Goal: Check status: Check status

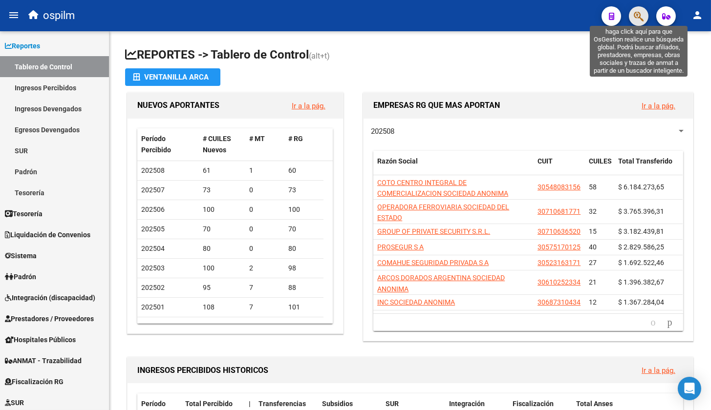
click at [638, 18] on icon "button" at bounding box center [639, 16] width 10 height 11
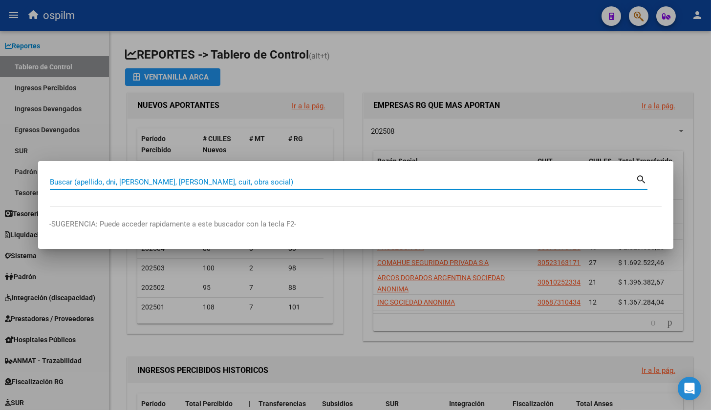
paste input "43316933"
type input "43316933"
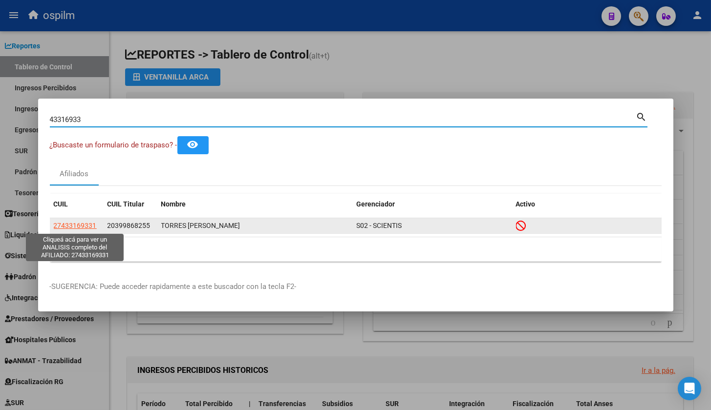
click at [85, 225] on span "27433169331" at bounding box center [75, 226] width 43 height 8
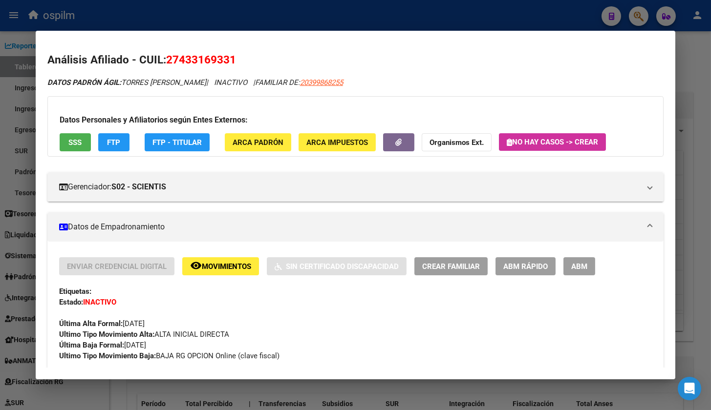
click at [63, 144] on button "SSS" at bounding box center [75, 142] width 31 height 18
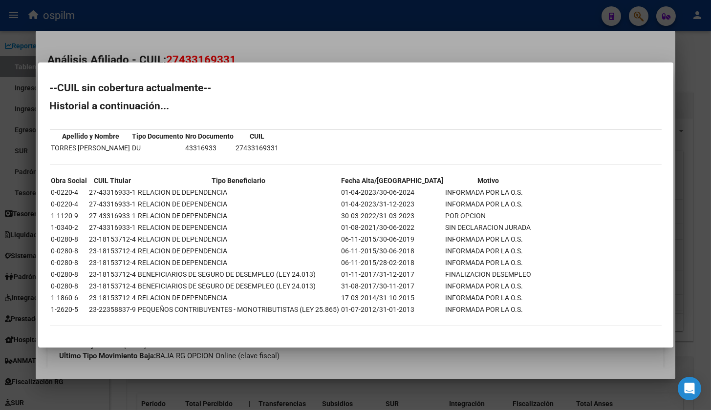
click at [288, 107] on h2 "Historial a continuación..." at bounding box center [356, 106] width 612 height 10
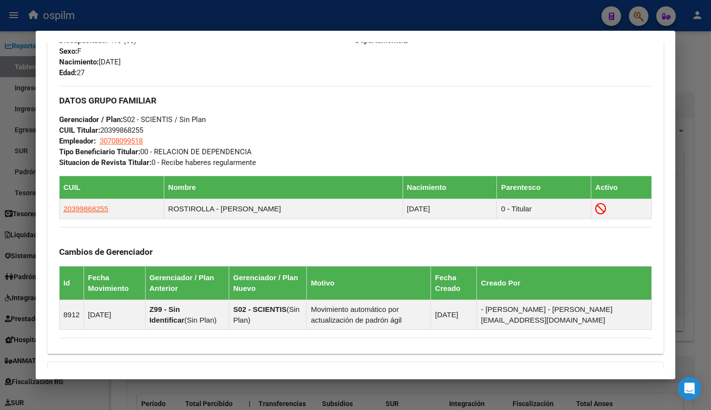
scroll to position [590, 0]
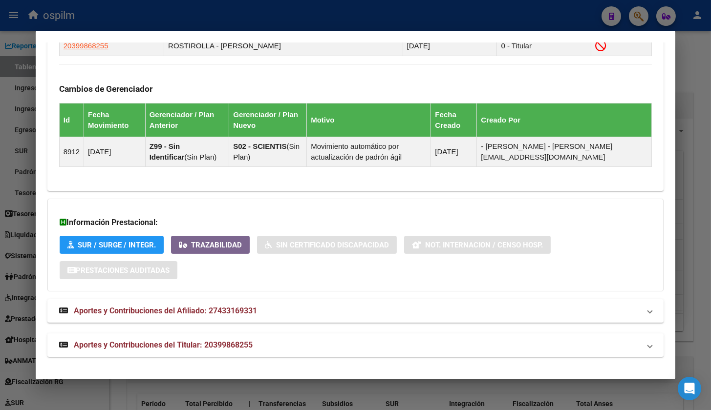
click at [160, 346] on span "Aportes y Contribuciones del Titular: 20399868255" at bounding box center [163, 344] width 179 height 9
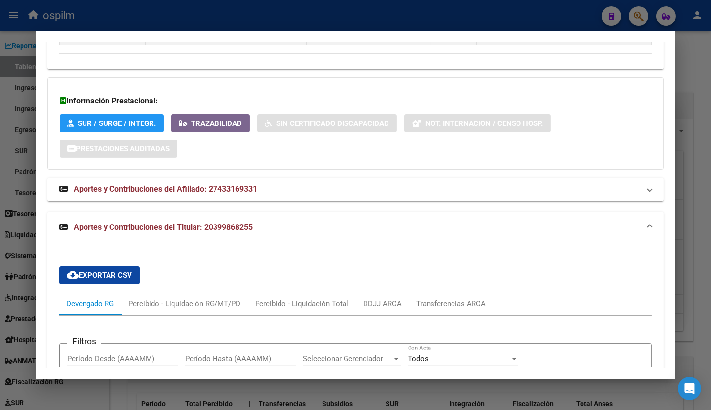
scroll to position [704, 0]
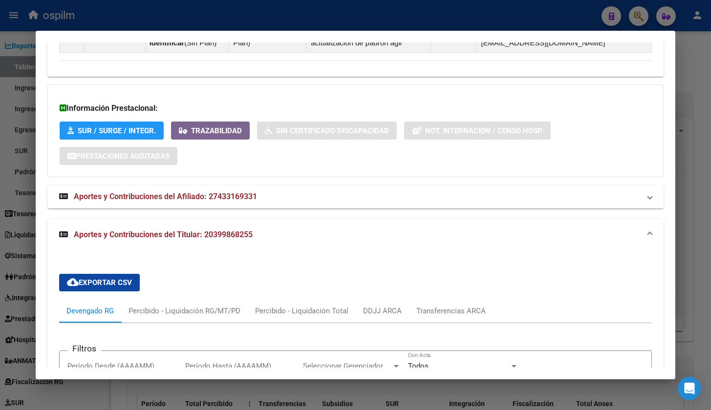
click at [120, 193] on span "Aportes y Contribuciones del Afiliado: 27433169331" at bounding box center [165, 196] width 183 height 9
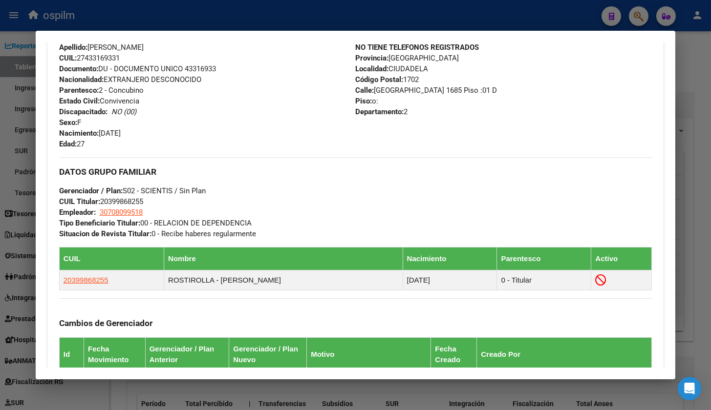
scroll to position [356, 0]
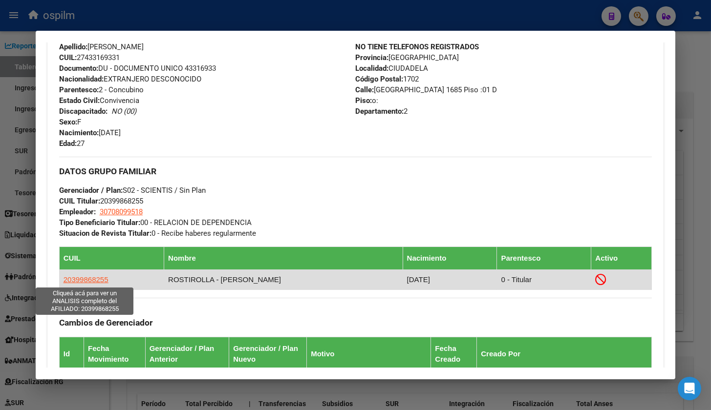
click at [79, 278] on span "20399868255" at bounding box center [86, 280] width 45 height 8
type textarea "20399868255"
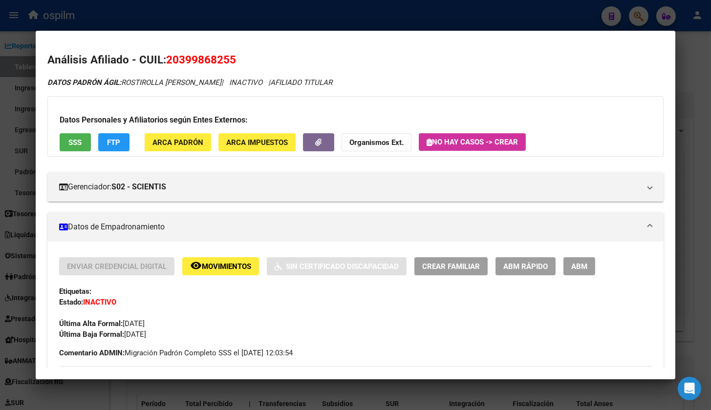
click at [66, 139] on button "SSS" at bounding box center [75, 142] width 31 height 18
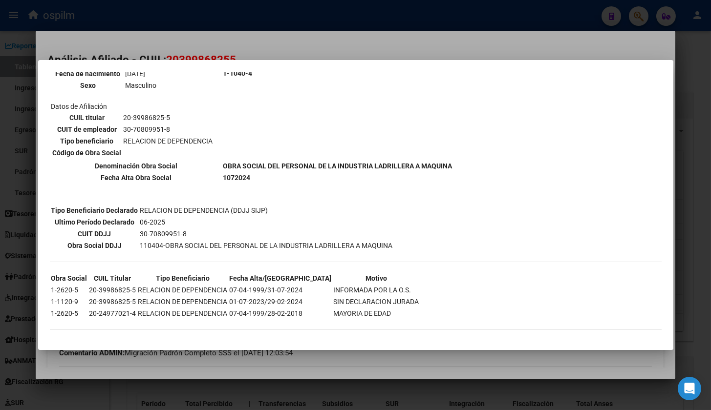
scroll to position [0, 0]
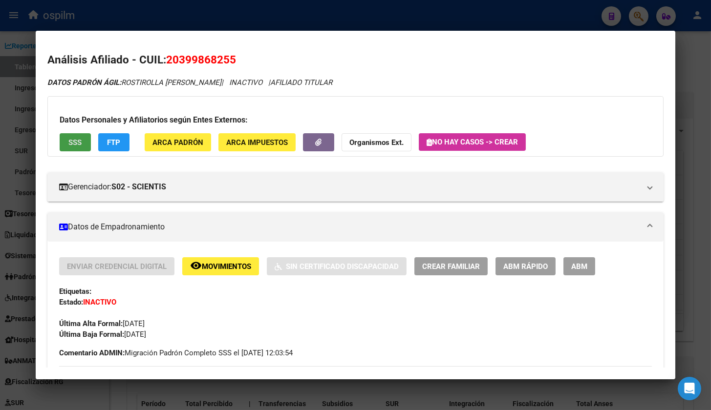
click at [391, 141] on strong "Organismos Ext." at bounding box center [376, 142] width 54 height 9
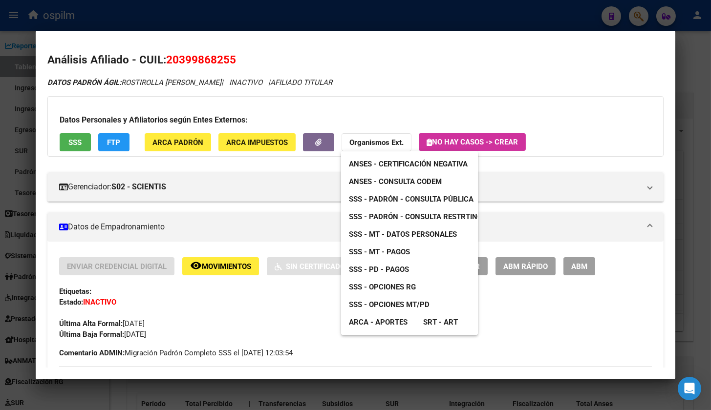
click at [388, 197] on span "SSS - Padrón - Consulta Pública" at bounding box center [411, 199] width 125 height 9
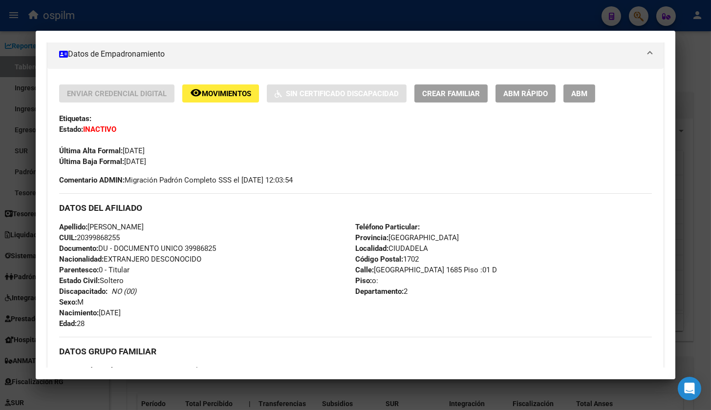
scroll to position [183, 0]
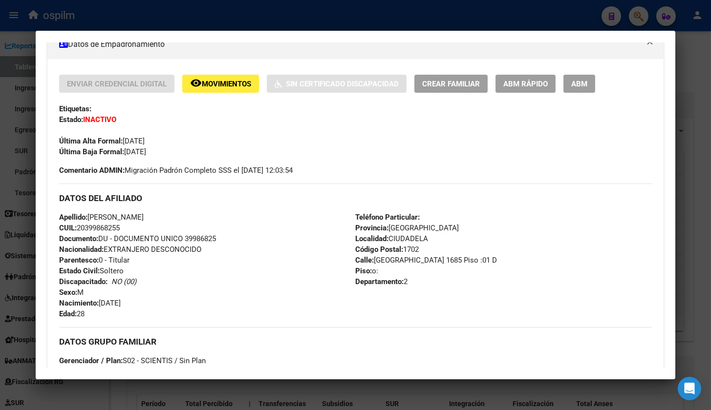
drag, startPoint x: 80, startPoint y: 227, endPoint x: 131, endPoint y: 232, distance: 51.5
click at [131, 232] on div "Apellido: [PERSON_NAME] CUIL: 20399868255 Documento: DU - DOCUMENTO UNICO 39986…" at bounding box center [207, 265] width 297 height 107
copy span "20399868255"
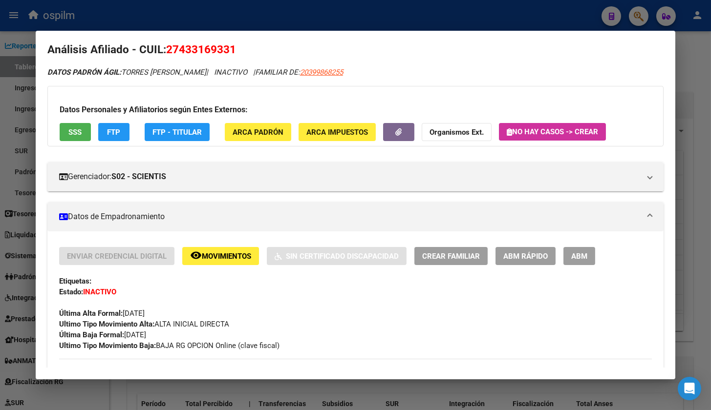
scroll to position [0, 0]
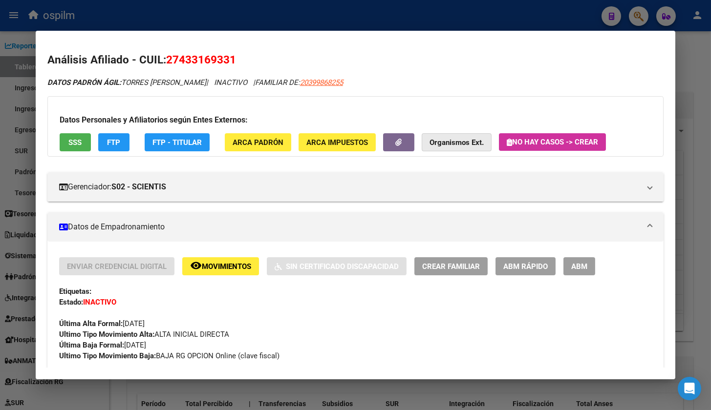
click at [460, 138] on span "Organismos Ext." at bounding box center [456, 142] width 54 height 9
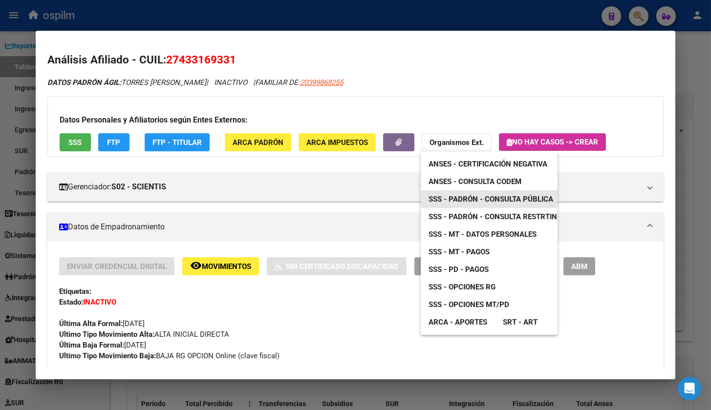
click at [470, 197] on span "SSS - Padrón - Consulta Pública" at bounding box center [490, 199] width 125 height 9
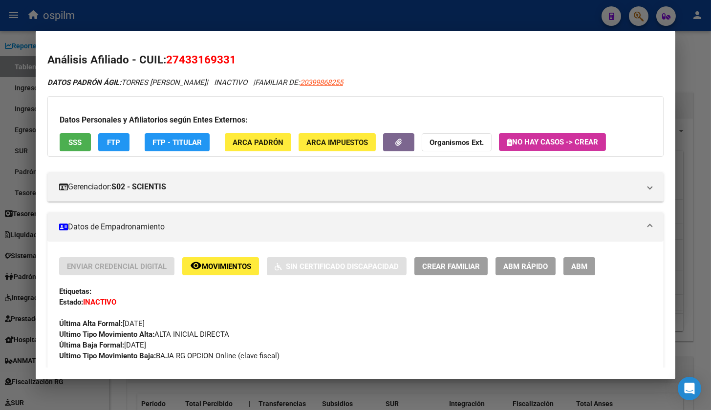
click at [441, 142] on strong "Organismos Ext." at bounding box center [456, 142] width 54 height 9
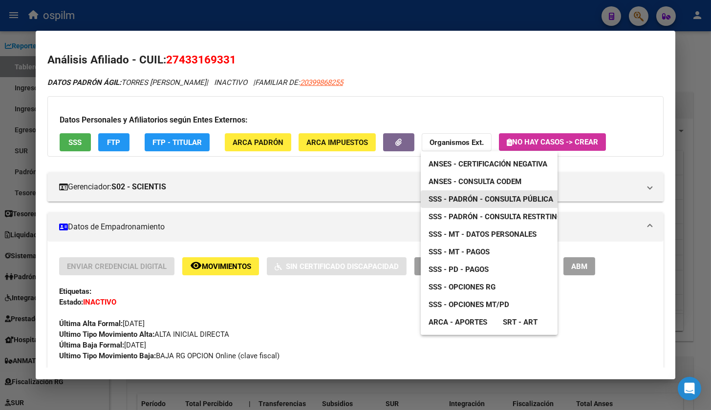
click at [462, 206] on link "SSS - Padrón - Consulta Pública" at bounding box center [491, 200] width 140 height 18
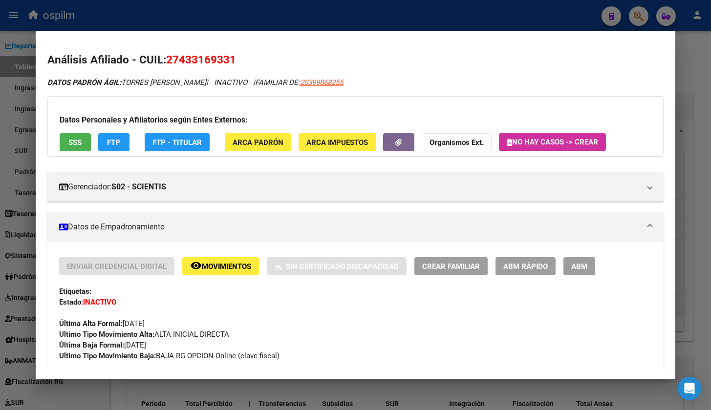
scroll to position [122, 0]
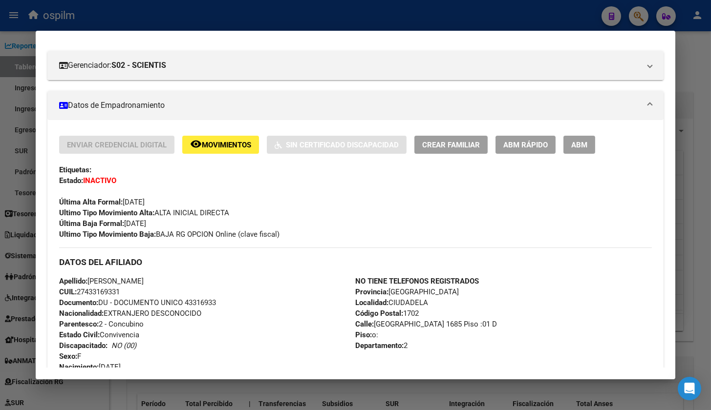
drag, startPoint x: 80, startPoint y: 290, endPoint x: 132, endPoint y: 295, distance: 52.0
click at [132, 295] on div "Apellido: [PERSON_NAME] CUIL: 27433169331 Documento: DU - DOCUMENTO UNICO 43316…" at bounding box center [207, 329] width 297 height 107
copy span "27433169331"
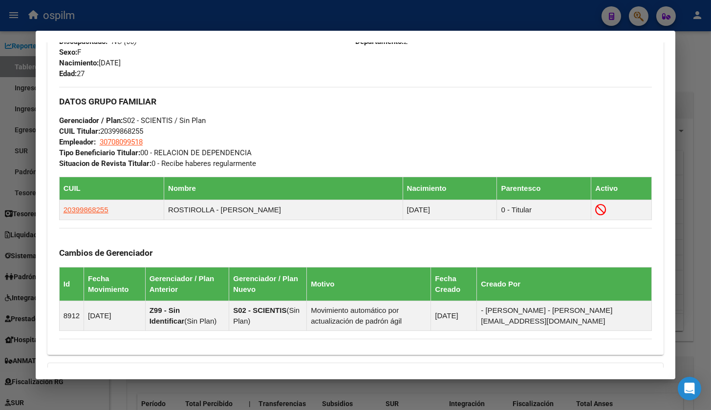
scroll to position [427, 0]
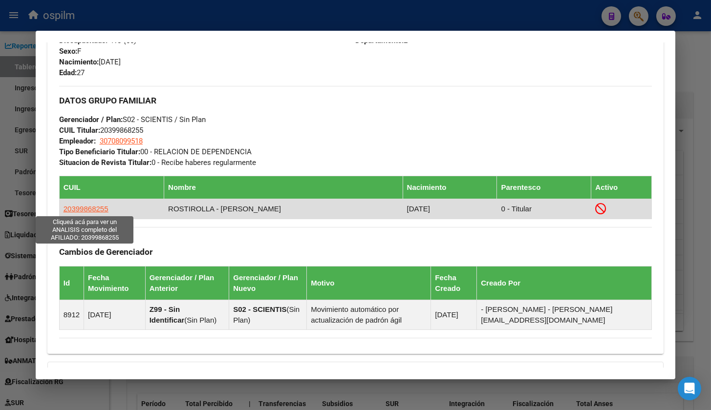
click at [101, 210] on span "20399868255" at bounding box center [86, 209] width 45 height 8
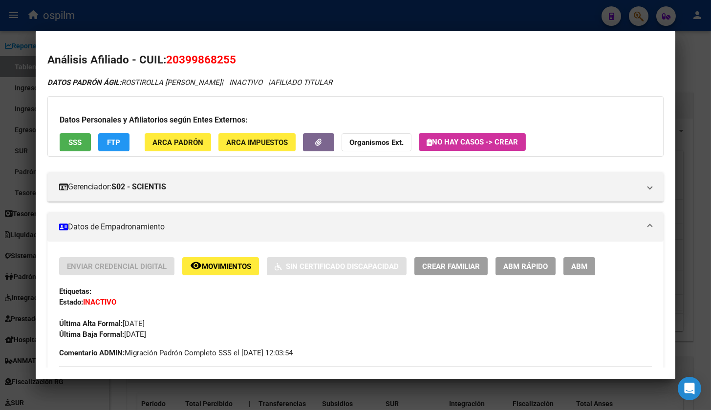
click at [362, 138] on span "Organismos Ext." at bounding box center [376, 142] width 54 height 9
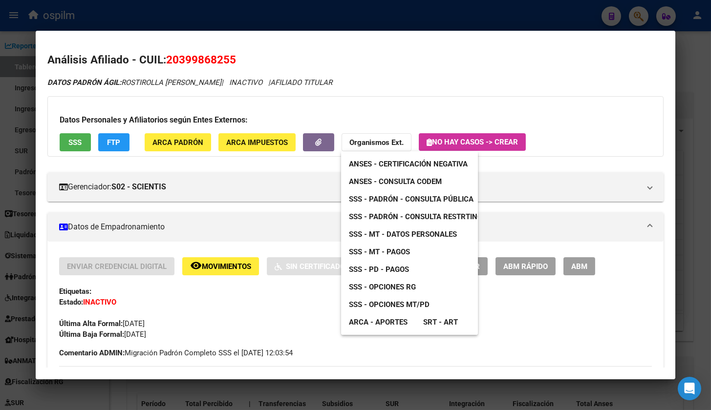
click at [424, 198] on span "SSS - Padrón - Consulta Pública" at bounding box center [411, 199] width 125 height 9
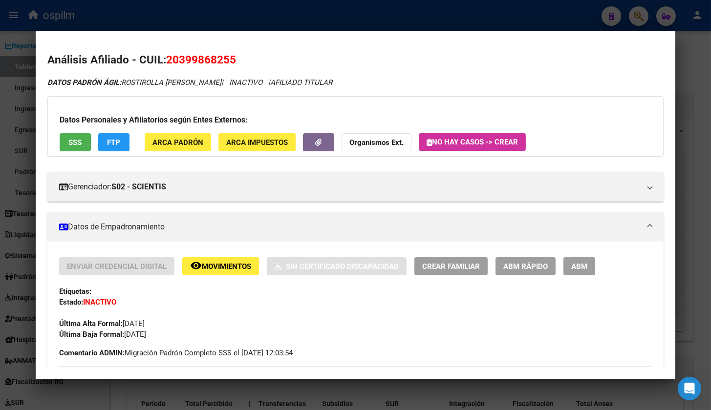
drag, startPoint x: 167, startPoint y: 61, endPoint x: 242, endPoint y: 58, distance: 75.3
click at [242, 58] on h2 "Análisis Afiliado - CUIL: 20399868255" at bounding box center [355, 60] width 616 height 17
copy span "20399868255"
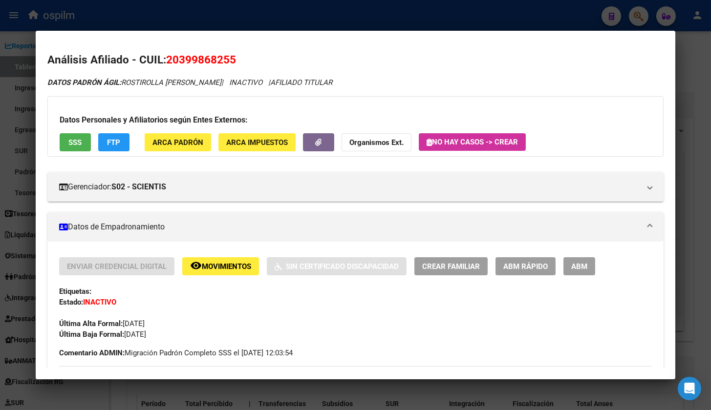
click at [29, 69] on div at bounding box center [355, 205] width 711 height 410
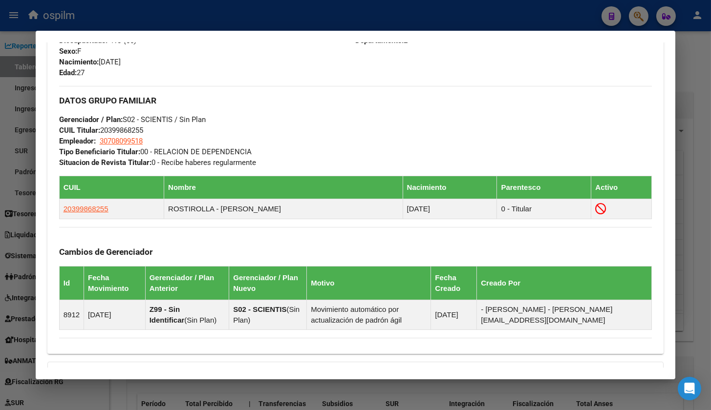
click at [12, 106] on div at bounding box center [355, 205] width 711 height 410
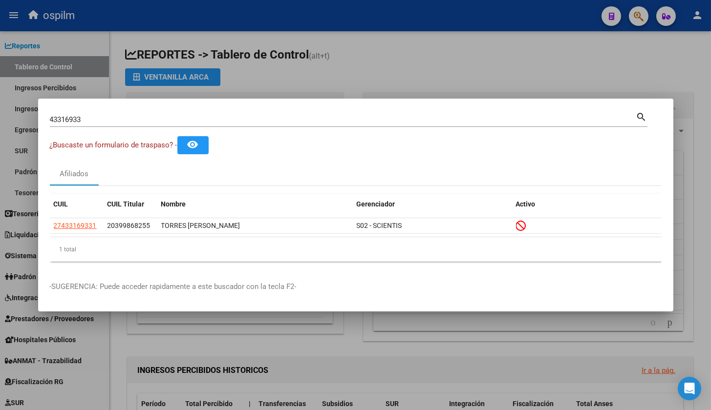
click at [13, 106] on div at bounding box center [355, 205] width 711 height 410
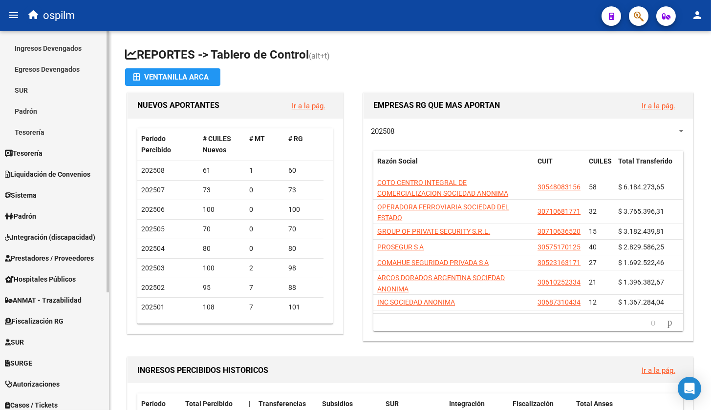
scroll to position [170, 0]
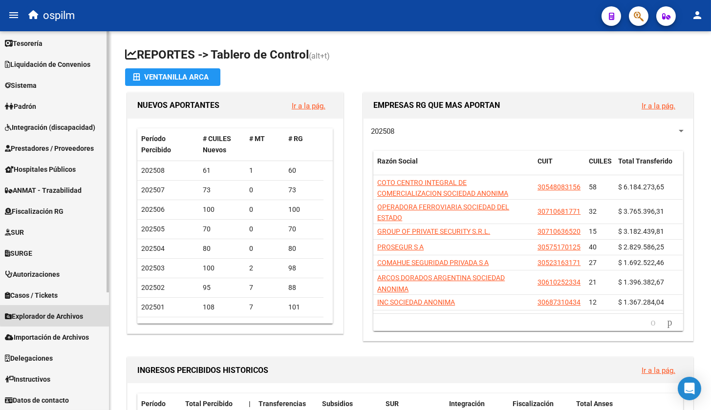
click at [64, 310] on link "Explorador de Archivos" at bounding box center [54, 316] width 109 height 21
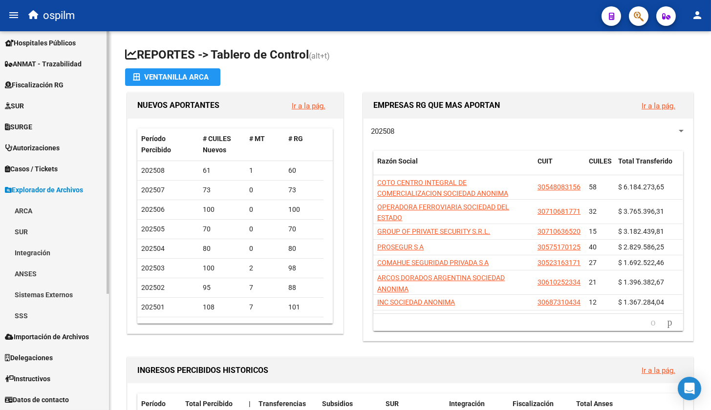
scroll to position [149, 0]
click at [32, 316] on link "SSS" at bounding box center [54, 316] width 109 height 21
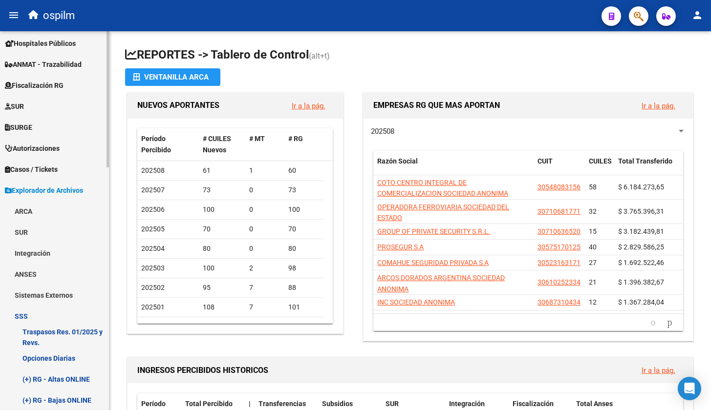
scroll to position [211, 0]
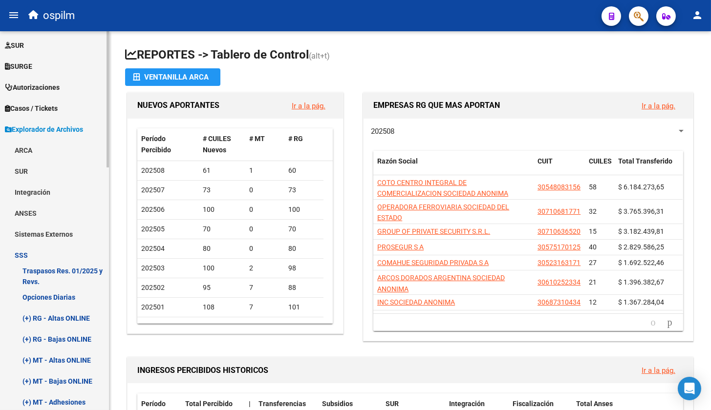
click at [68, 294] on link "Opciones Diarias" at bounding box center [54, 297] width 109 height 21
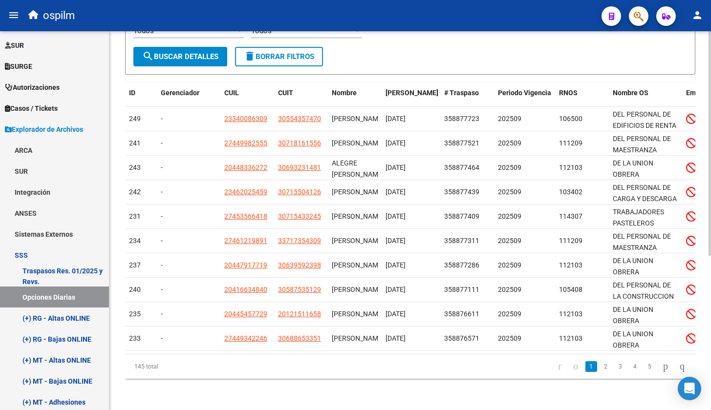
scroll to position [260, 0]
click at [68, 334] on link "(+) RG - Bajas ONLINE" at bounding box center [54, 339] width 109 height 21
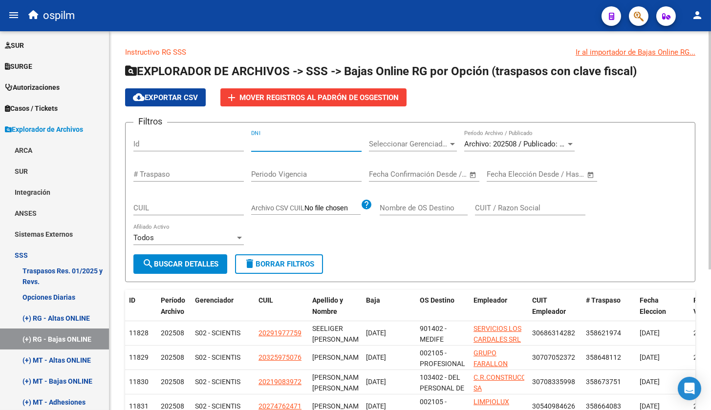
click at [322, 147] on input "DNI" at bounding box center [306, 144] width 110 height 9
click at [215, 206] on input "CUIL" at bounding box center [188, 208] width 110 height 9
paste input "20-39986825-5"
type input "20-39986825-5"
click at [217, 263] on span "search Buscar Detalles" at bounding box center [180, 264] width 76 height 9
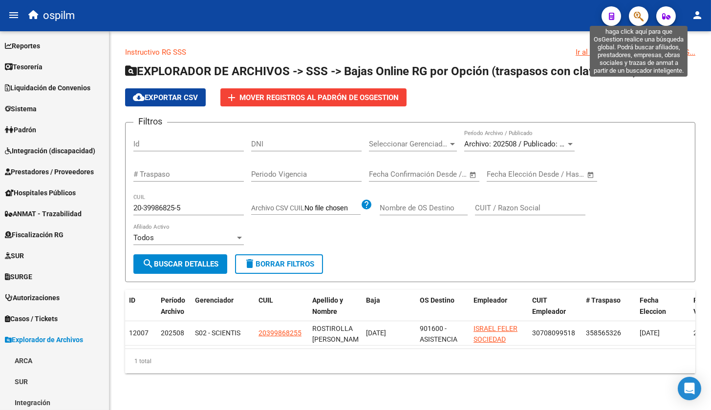
click at [639, 16] on icon "button" at bounding box center [639, 16] width 10 height 11
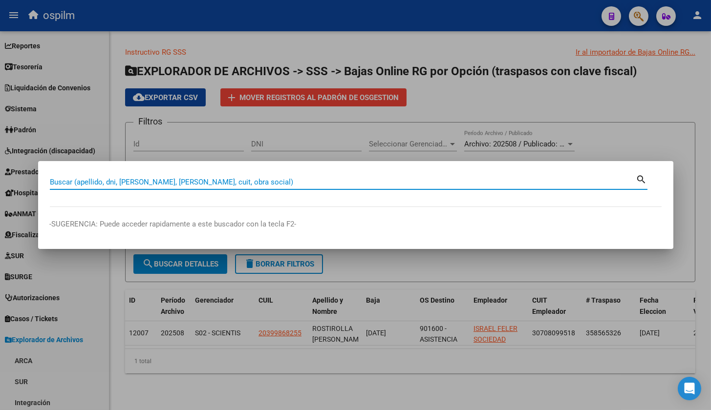
click at [341, 179] on input "Buscar (apellido, dni, [PERSON_NAME], [PERSON_NAME], cuit, obra social)" at bounding box center [343, 182] width 586 height 9
paste input "20399868255"
type input "20399868255"
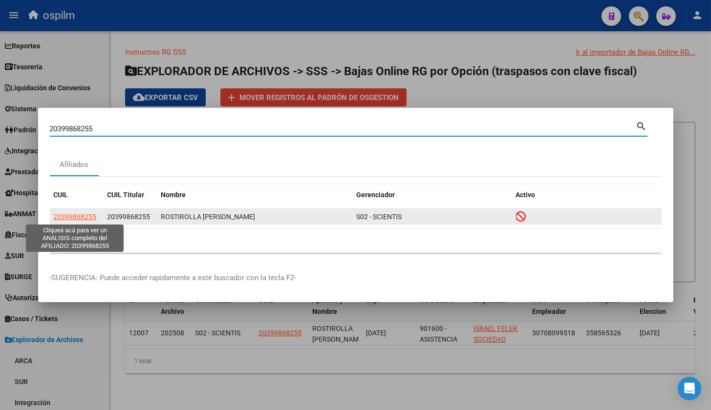
click at [70, 217] on span "20399868255" at bounding box center [75, 217] width 43 height 8
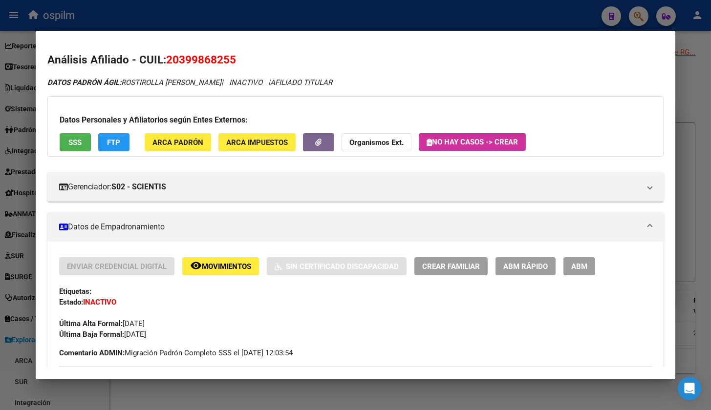
click at [387, 134] on button "Organismos Ext." at bounding box center [376, 142] width 70 height 18
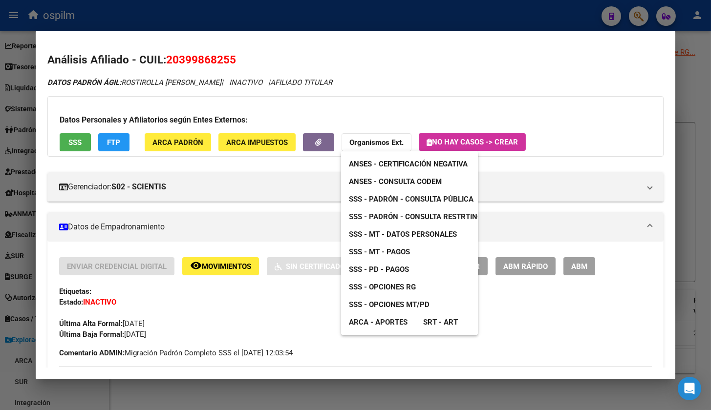
click at [381, 116] on div at bounding box center [355, 205] width 711 height 410
